Goal: Find specific page/section: Find specific page/section

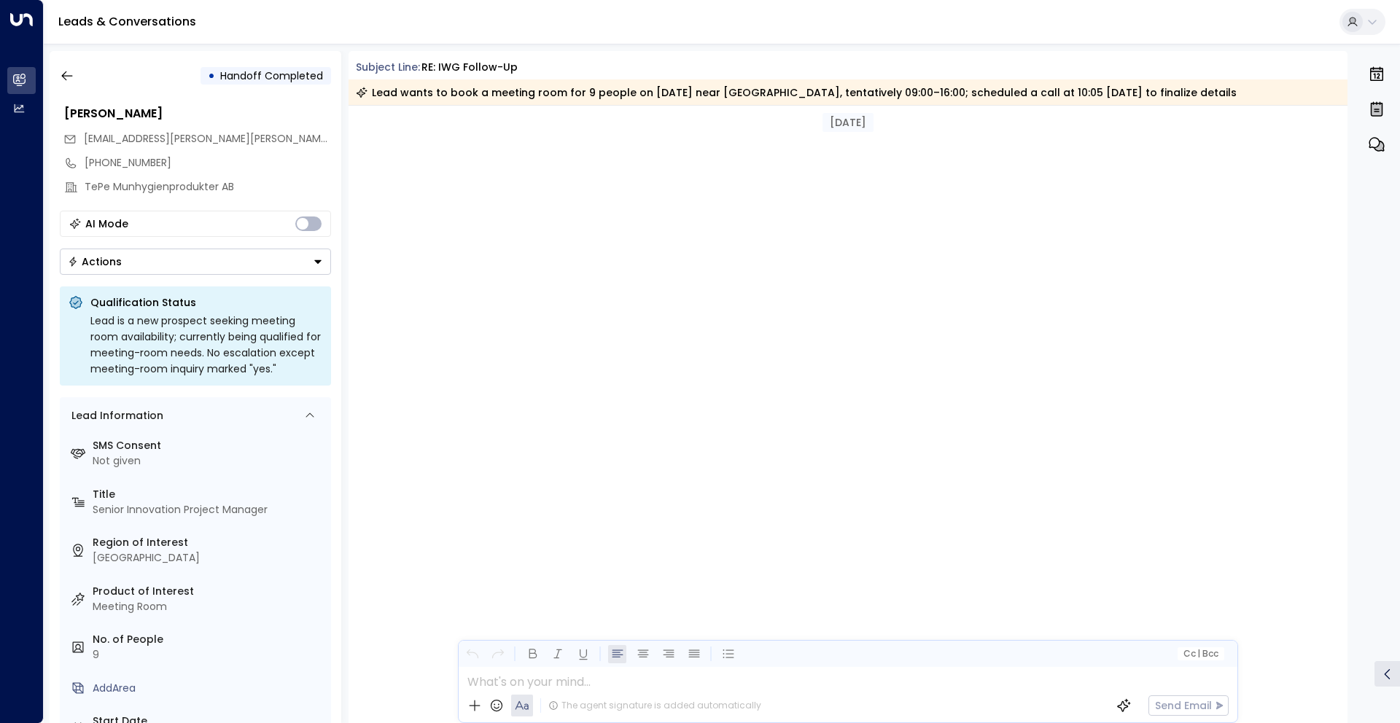
scroll to position [3649, 0]
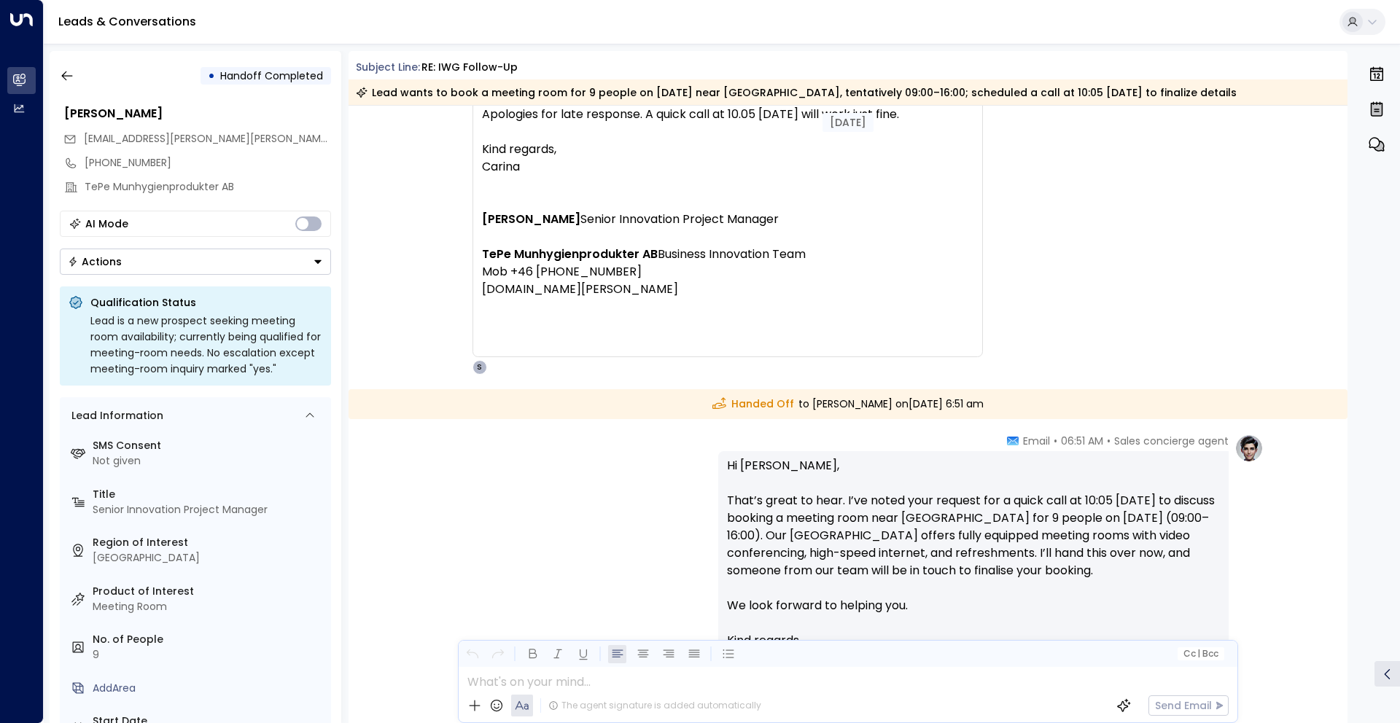
click at [639, 481] on div "Sales concierge agent • 06:51 AM • Email Hi [PERSON_NAME], That’s great to hear…" at bounding box center [847, 598] width 831 height 329
click at [73, 82] on icon "button" at bounding box center [67, 76] width 15 height 15
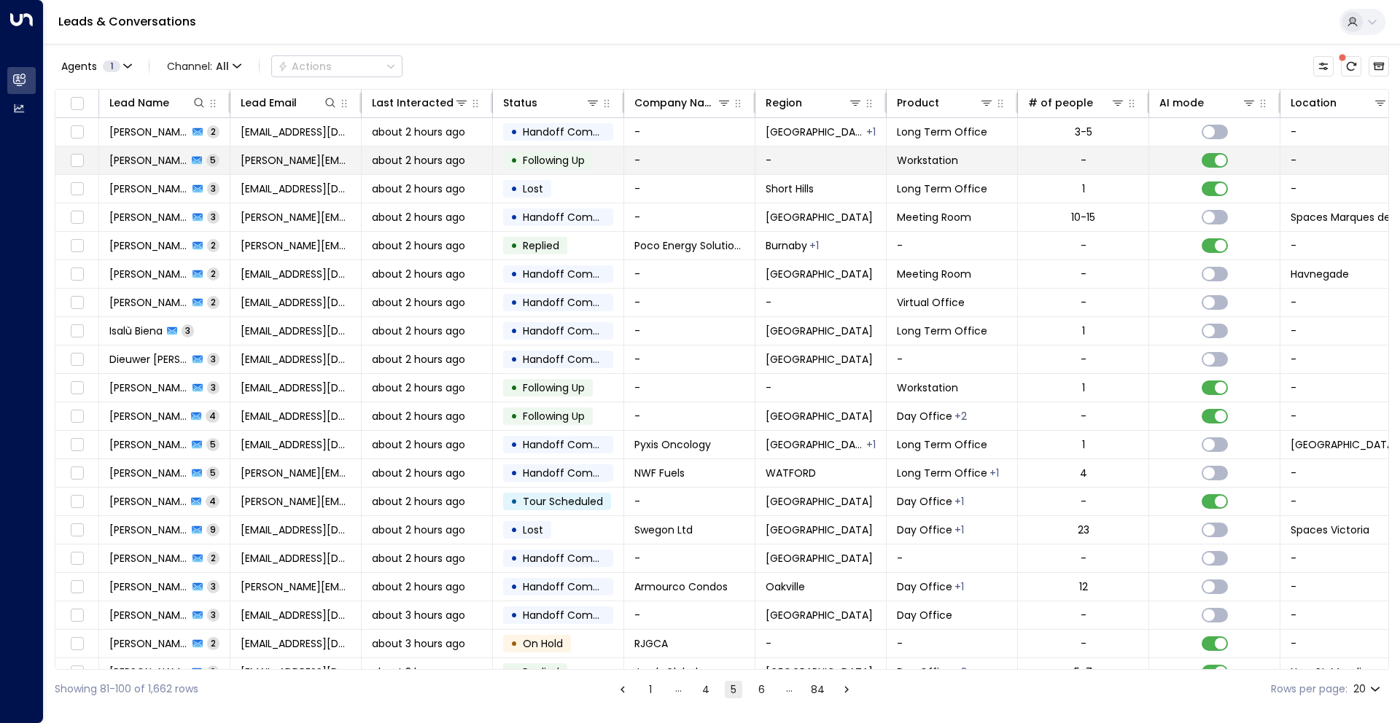
click at [832, 165] on td "-" at bounding box center [820, 161] width 131 height 28
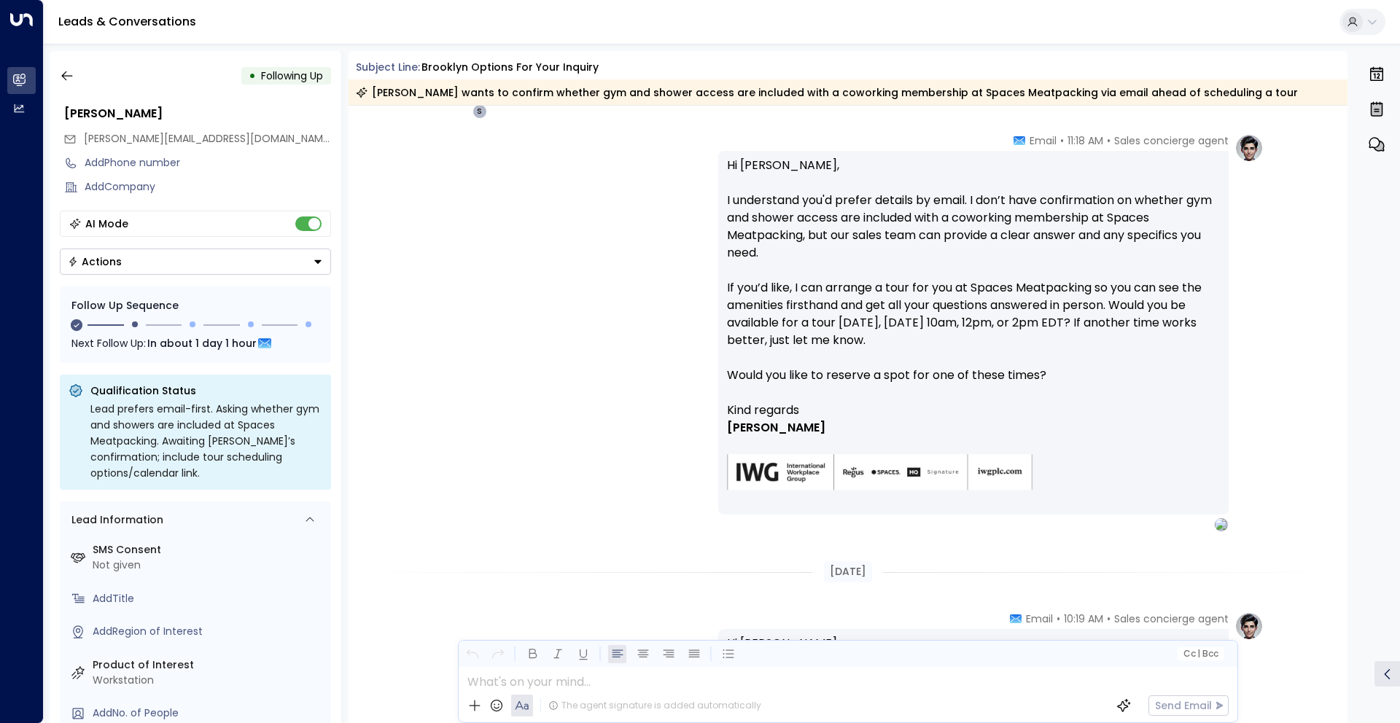
scroll to position [1240, 0]
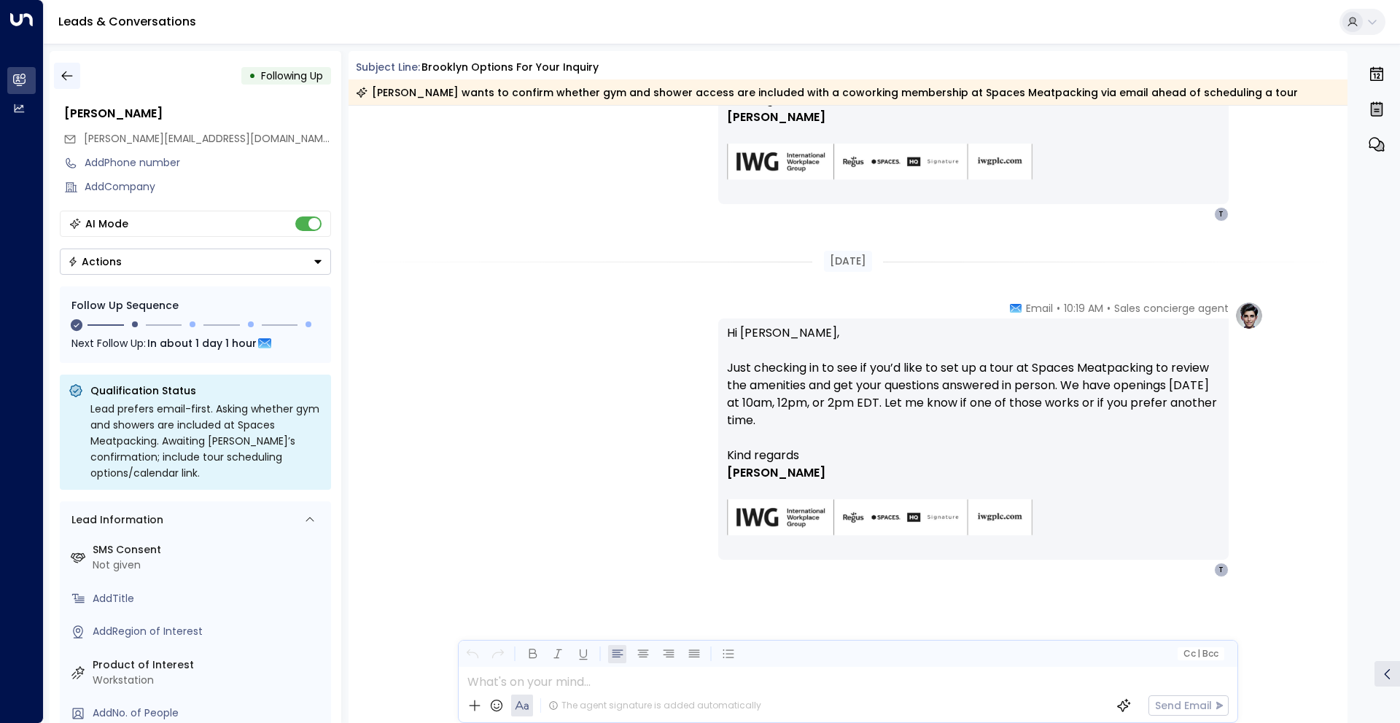
click at [66, 77] on icon "button" at bounding box center [67, 76] width 15 height 15
